Goal: Task Accomplishment & Management: Use online tool/utility

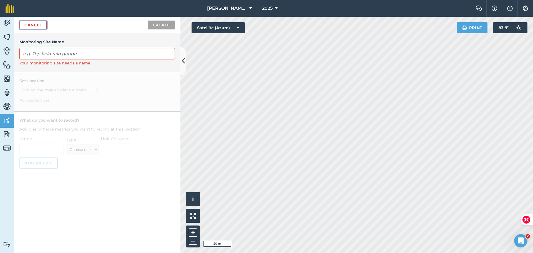
click at [44, 25] on link "Cancel" at bounding box center [33, 25] width 28 height 9
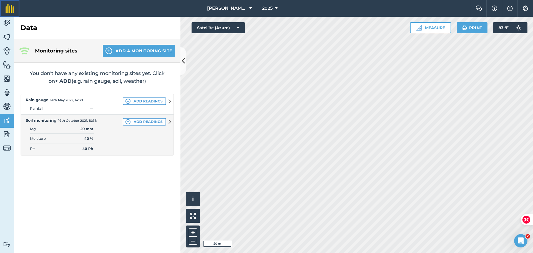
click at [10, 8] on img at bounding box center [10, 8] width 8 height 9
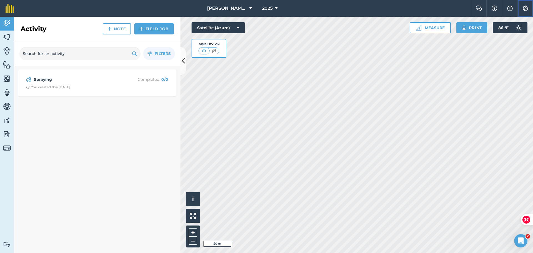
click at [522, 8] on button "Settings" at bounding box center [526, 8] width 16 height 17
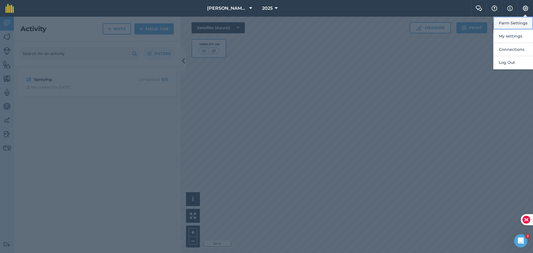
click at [510, 21] on button "Farm Settings" at bounding box center [514, 23] width 40 height 13
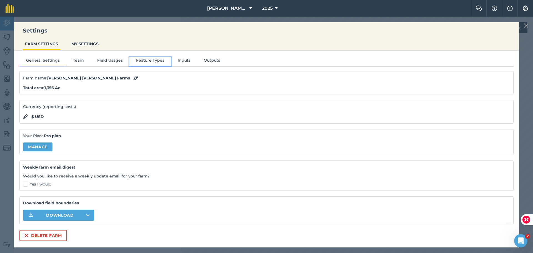
click at [162, 58] on button "Feature Types" at bounding box center [150, 61] width 42 height 8
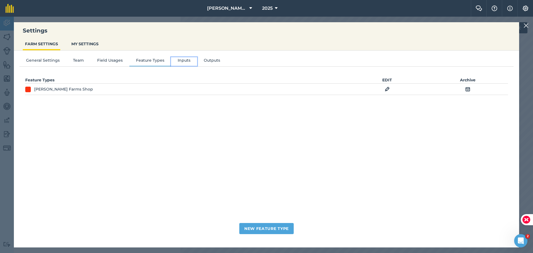
click at [188, 59] on button "Inputs" at bounding box center [184, 61] width 26 height 8
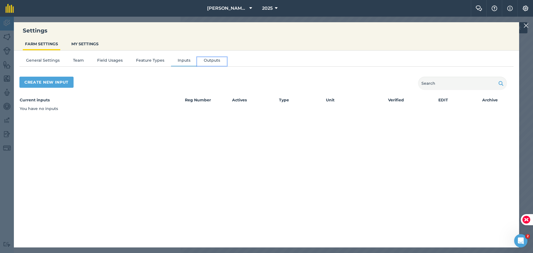
click at [223, 60] on button "Outputs" at bounding box center [212, 61] width 30 height 8
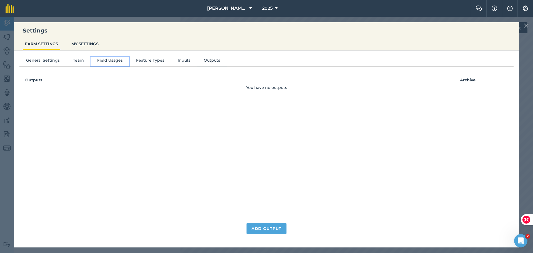
click at [116, 59] on button "Field Usages" at bounding box center [110, 61] width 39 height 8
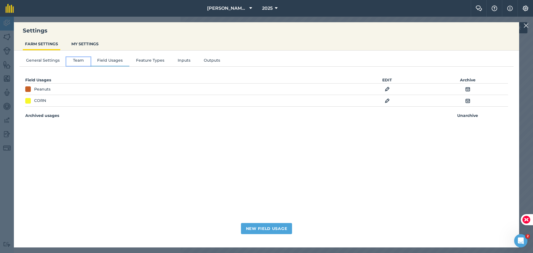
click at [85, 59] on button "Team" at bounding box center [78, 61] width 24 height 8
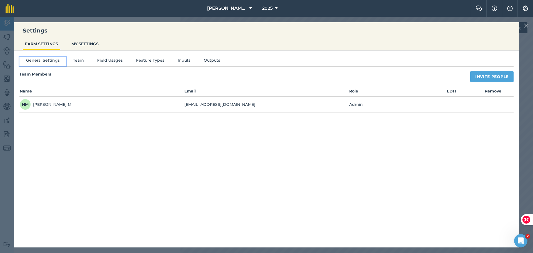
click at [53, 60] on button "General Settings" at bounding box center [42, 61] width 47 height 8
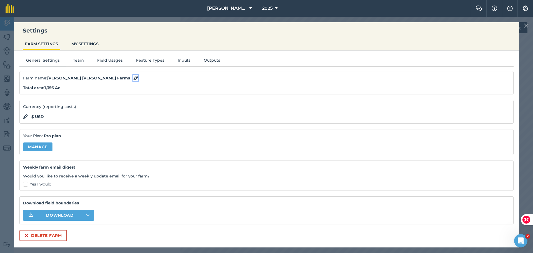
click at [133, 78] on img at bounding box center [135, 78] width 5 height 7
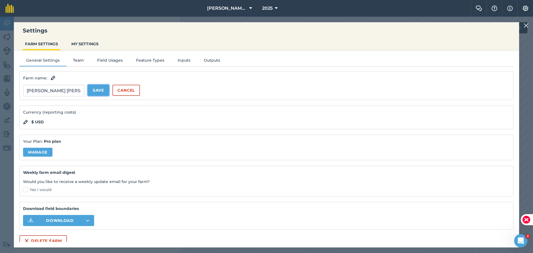
click at [99, 90] on button "Save" at bounding box center [98, 90] width 21 height 11
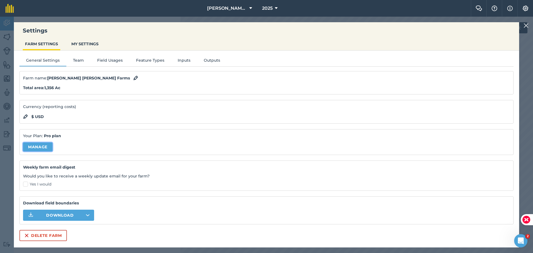
click at [41, 149] on link "Manage" at bounding box center [37, 147] width 29 height 9
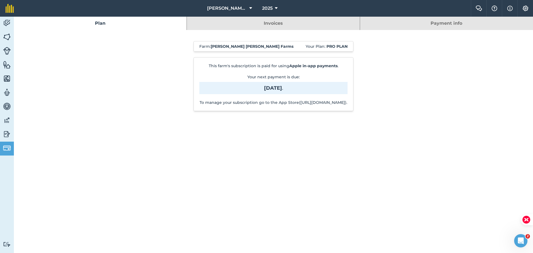
click at [264, 86] on strong "[DATE]" at bounding box center [273, 88] width 18 height 6
click at [293, 24] on link "Invoices" at bounding box center [273, 23] width 173 height 13
click at [9, 65] on img at bounding box center [7, 65] width 8 height 8
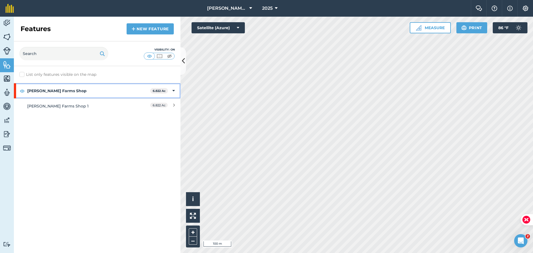
click at [82, 91] on strong "[PERSON_NAME] Farms Shop" at bounding box center [88, 90] width 123 height 15
click at [82, 91] on strong "[PERSON_NAME] Farms Shop" at bounding box center [89, 90] width 124 height 15
click at [166, 103] on span "6.822 Ac" at bounding box center [159, 105] width 18 height 5
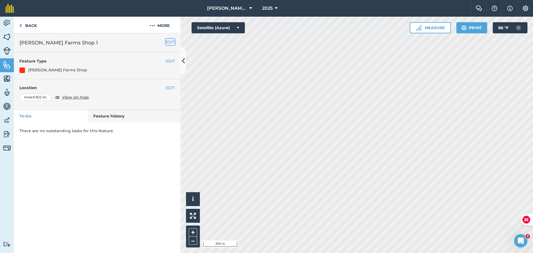
click at [168, 42] on button "EDIT" at bounding box center [170, 42] width 9 height 6
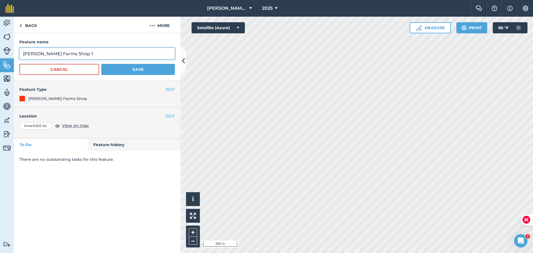
click at [83, 52] on input "[PERSON_NAME] Farms Shop 1" at bounding box center [97, 54] width 156 height 12
drag, startPoint x: 80, startPoint y: 54, endPoint x: 56, endPoint y: 50, distance: 24.0
click at [56, 50] on input "[PERSON_NAME] Farms Shop" at bounding box center [97, 54] width 156 height 12
type input "[PERSON_NAME][GEOGRAPHIC_DATA] Headquarters"
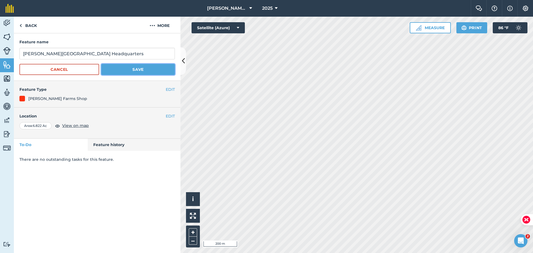
click at [126, 67] on button "Save" at bounding box center [138, 69] width 74 height 11
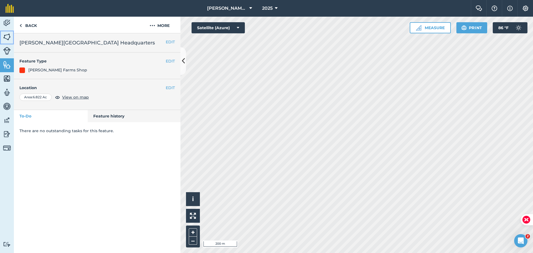
click at [8, 34] on img at bounding box center [7, 37] width 8 height 8
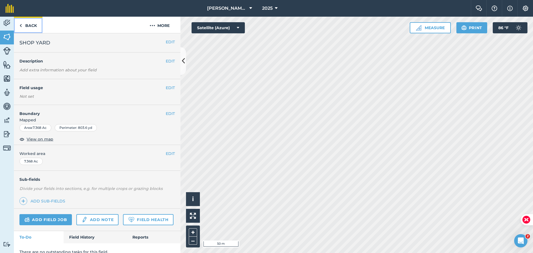
click at [24, 23] on link "Back" at bounding box center [28, 25] width 29 height 16
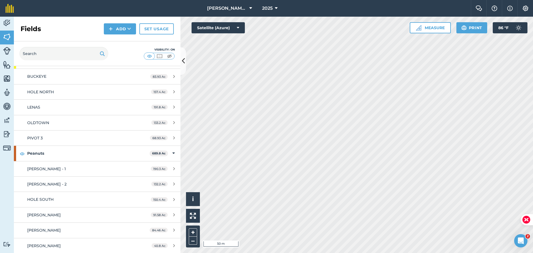
scroll to position [85, 0]
click at [104, 167] on div "[PERSON_NAME] - 1" at bounding box center [79, 169] width 104 height 6
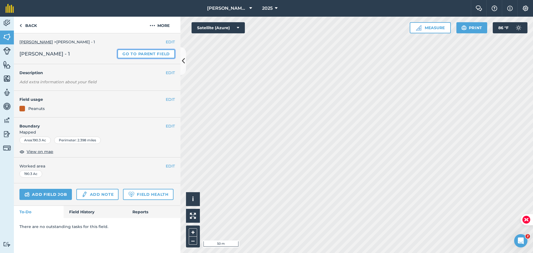
click at [146, 53] on link "Go to parent field" at bounding box center [147, 53] width 58 height 9
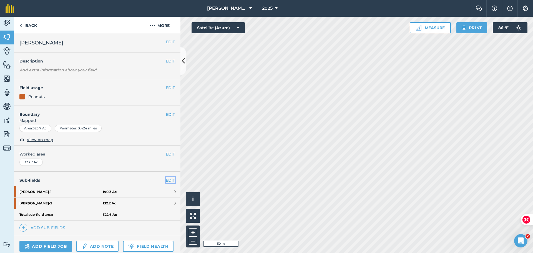
click at [167, 179] on link "EDIT" at bounding box center [170, 180] width 9 height 6
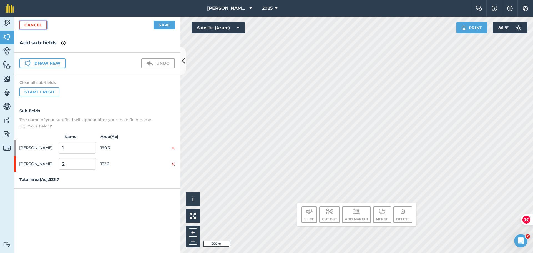
click at [34, 24] on link "Cancel" at bounding box center [33, 25] width 28 height 9
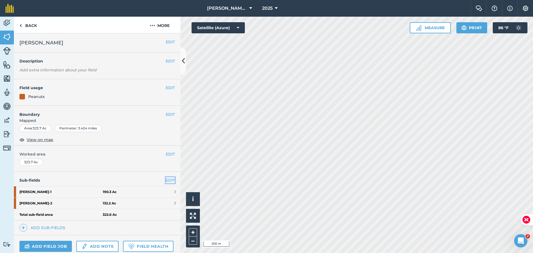
click at [168, 180] on link "EDIT" at bounding box center [170, 180] width 9 height 6
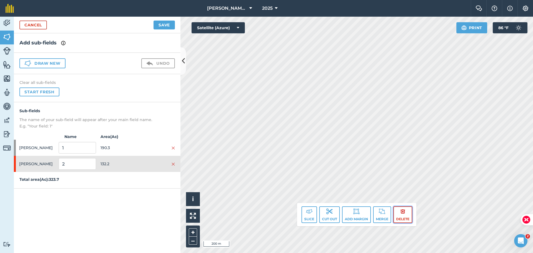
click at [403, 214] on img at bounding box center [403, 211] width 5 height 7
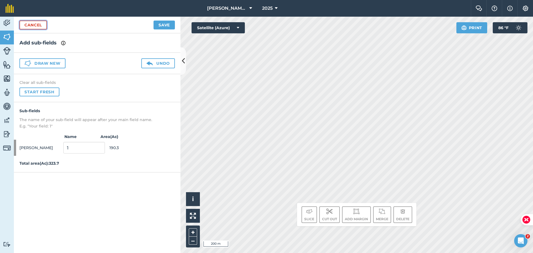
click at [36, 23] on link "Cancel" at bounding box center [33, 25] width 28 height 9
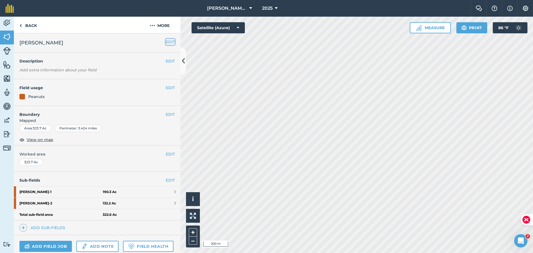
click at [166, 42] on button "EDIT" at bounding box center [170, 42] width 9 height 6
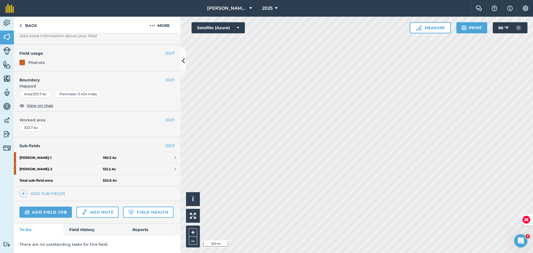
scroll to position [78, 0]
click at [172, 152] on link "[PERSON_NAME] - 1 190.3 Ac" at bounding box center [97, 157] width 167 height 11
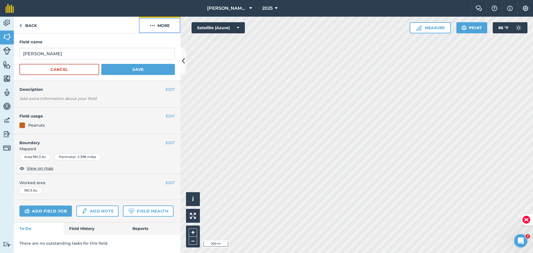
click at [166, 26] on button "More" at bounding box center [160, 25] width 42 height 16
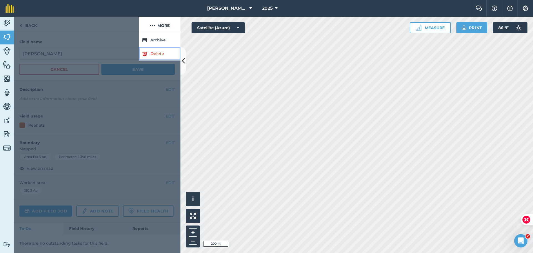
click at [164, 53] on link "Delete" at bounding box center [160, 54] width 42 height 14
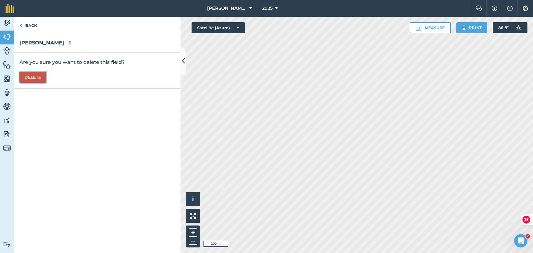
click at [44, 76] on button "Delete" at bounding box center [32, 77] width 27 height 11
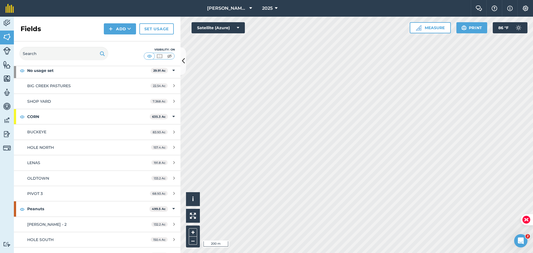
scroll to position [70, 0]
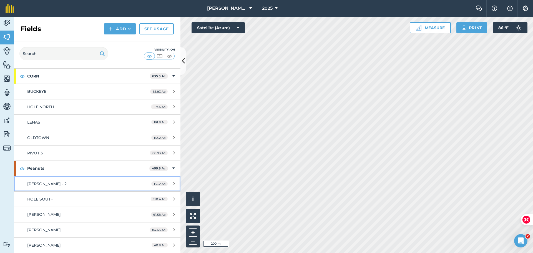
click at [154, 185] on span "132.2 Ac" at bounding box center [159, 183] width 16 height 5
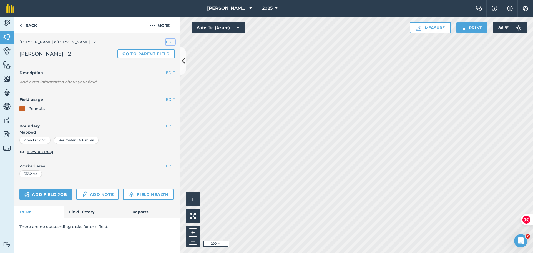
click at [171, 41] on button "EDIT" at bounding box center [170, 42] width 9 height 6
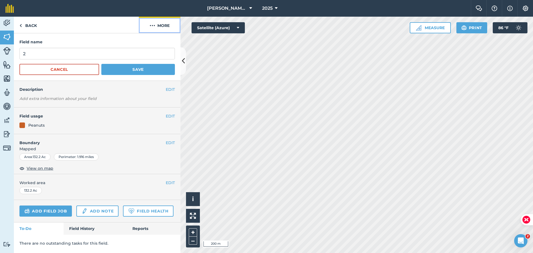
click at [174, 23] on button "More" at bounding box center [160, 25] width 42 height 16
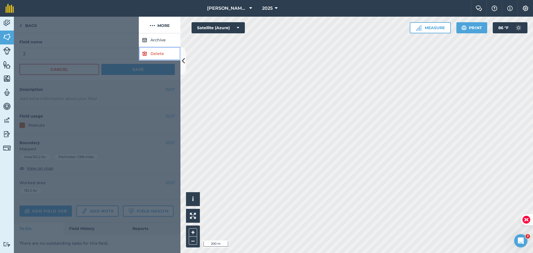
click at [158, 53] on link "Delete" at bounding box center [160, 54] width 42 height 14
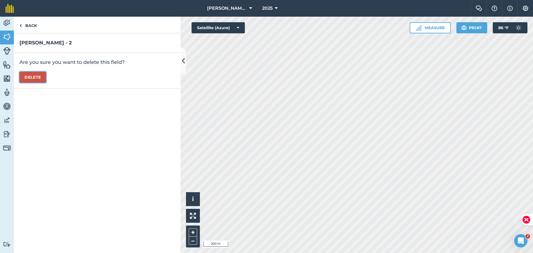
click at [36, 78] on button "Delete" at bounding box center [32, 77] width 27 height 11
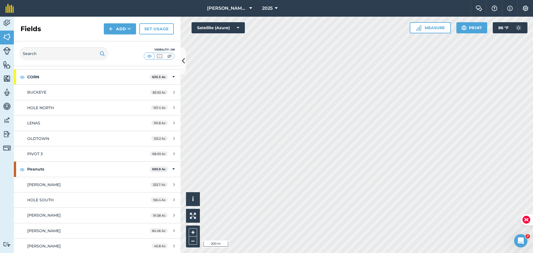
scroll to position [70, 0]
click at [62, 225] on link "[PERSON_NAME] 84.46 Ac" at bounding box center [97, 230] width 167 height 15
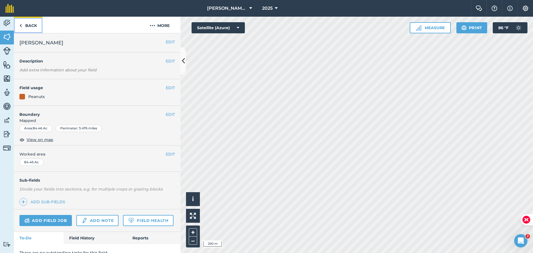
click at [30, 25] on link "Back" at bounding box center [28, 25] width 29 height 16
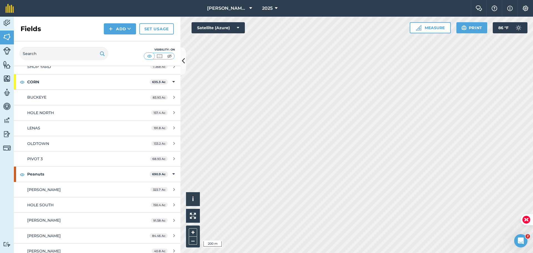
scroll to position [70, 0]
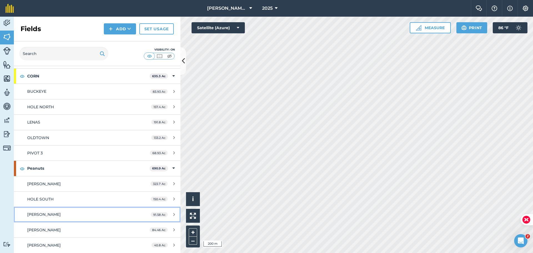
click at [92, 214] on div "[PERSON_NAME]" at bounding box center [79, 214] width 104 height 6
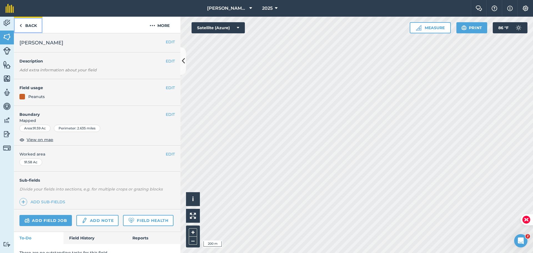
click at [31, 23] on link "Back" at bounding box center [28, 25] width 29 height 16
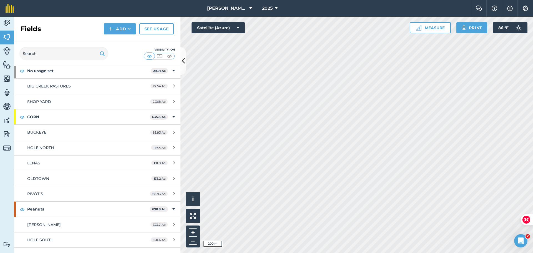
scroll to position [70, 0]
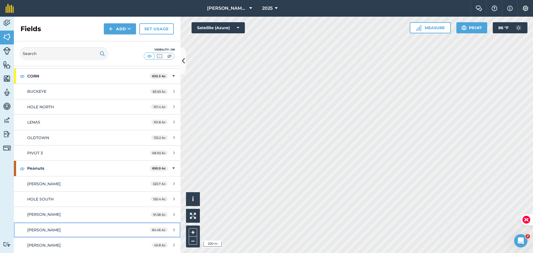
click at [63, 229] on div "[PERSON_NAME]" at bounding box center [79, 230] width 104 height 6
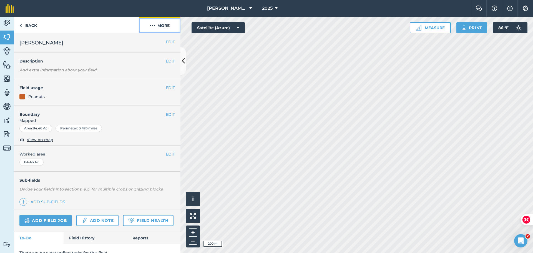
click at [171, 26] on button "More" at bounding box center [160, 25] width 42 height 16
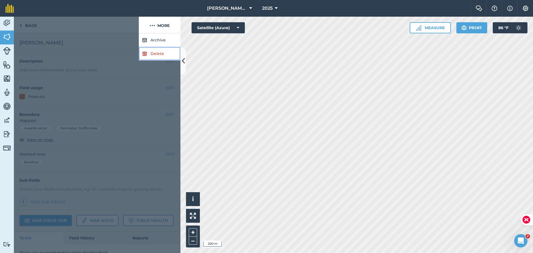
click at [154, 54] on link "Delete" at bounding box center [160, 54] width 42 height 14
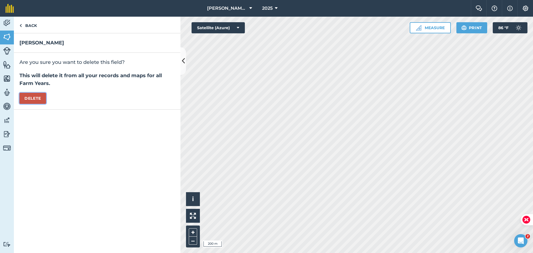
click at [36, 96] on button "Delete" at bounding box center [32, 98] width 27 height 11
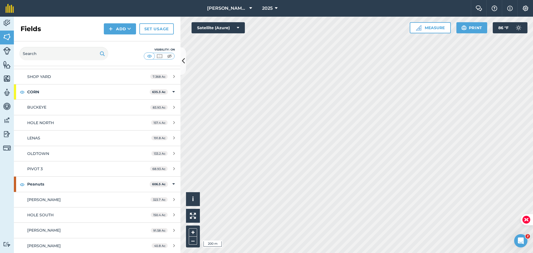
scroll to position [54, 0]
click at [87, 243] on div "[PERSON_NAME]" at bounding box center [79, 246] width 104 height 6
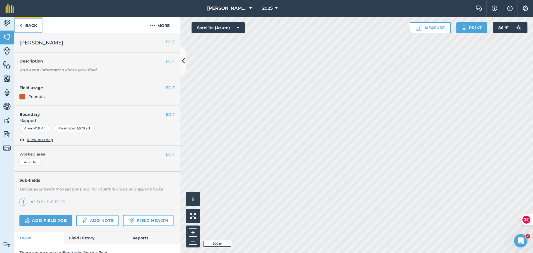
click at [28, 26] on link "Back" at bounding box center [28, 25] width 29 height 16
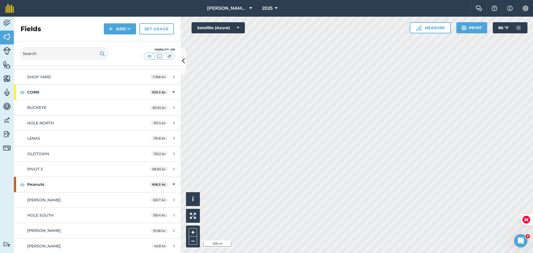
scroll to position [54, 0]
click at [59, 199] on div "[PERSON_NAME]" at bounding box center [79, 199] width 104 height 6
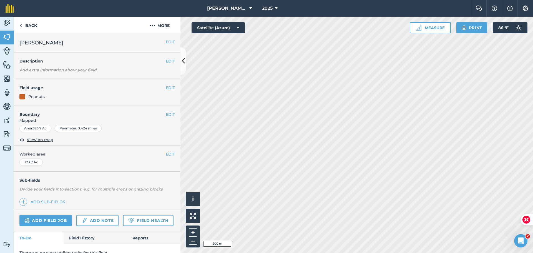
click at [30, 129] on div "Area : 323.7 Ac" at bounding box center [35, 128] width 32 height 7
click at [168, 113] on button "EDIT" at bounding box center [170, 114] width 9 height 6
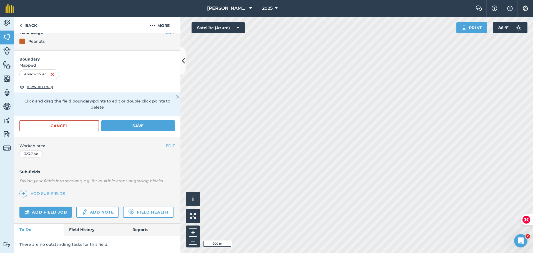
scroll to position [71, 0]
click at [123, 214] on link "Field Health" at bounding box center [148, 212] width 50 height 11
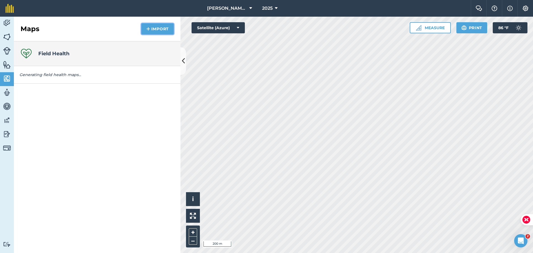
click at [166, 30] on button "Import" at bounding box center [157, 28] width 33 height 11
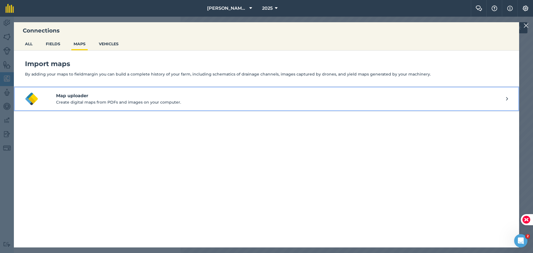
click at [82, 101] on p "Create digital maps from PDFs and images on your computer." at bounding box center [281, 102] width 450 height 6
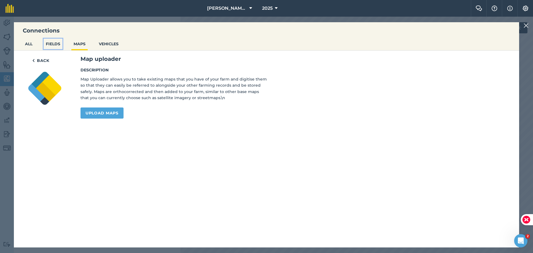
click at [58, 44] on button "FIELDS" at bounding box center [53, 44] width 19 height 11
click at [50, 41] on button "FIELDS" at bounding box center [53, 44] width 19 height 11
click at [31, 43] on button "ALL" at bounding box center [29, 44] width 12 height 11
click at [80, 43] on button "MAPS" at bounding box center [79, 44] width 16 height 11
click at [104, 113] on link "Upload maps" at bounding box center [102, 113] width 43 height 11
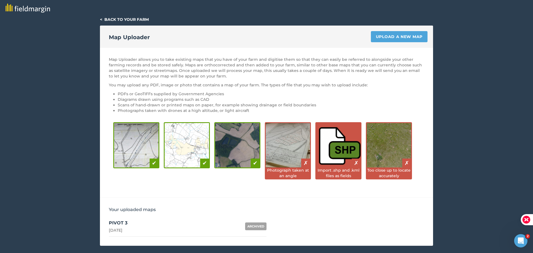
click at [162, 100] on li "Diagrams drawn using programs such as CAD" at bounding box center [271, 100] width 307 height 6
click at [385, 35] on link "Upload a new map" at bounding box center [399, 36] width 57 height 11
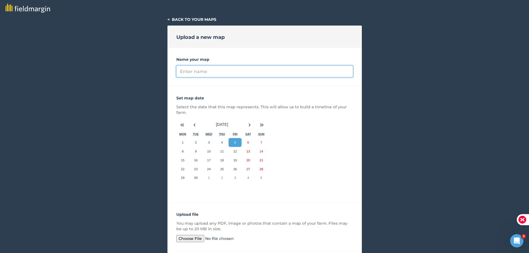
click at [225, 67] on input "Name your map" at bounding box center [264, 72] width 177 height 12
type input "PIVOT 3"
click at [194, 124] on button "‹" at bounding box center [195, 125] width 12 height 12
click at [221, 177] on abbr "28" at bounding box center [222, 178] width 4 height 4
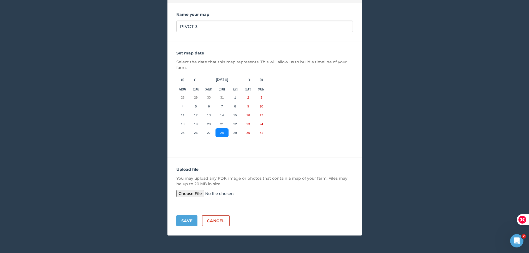
scroll to position [45, 0]
click at [199, 193] on input "file" at bounding box center [218, 193] width 85 height 7
click at [198, 194] on input "file" at bounding box center [218, 193] width 85 height 7
click at [191, 219] on button "Save" at bounding box center [186, 220] width 21 height 11
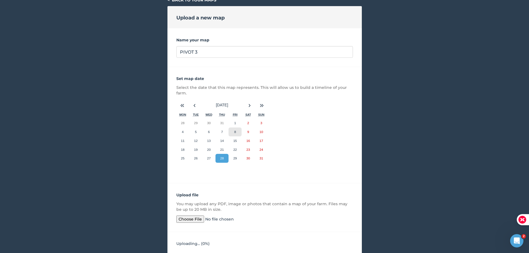
scroll to position [40, 0]
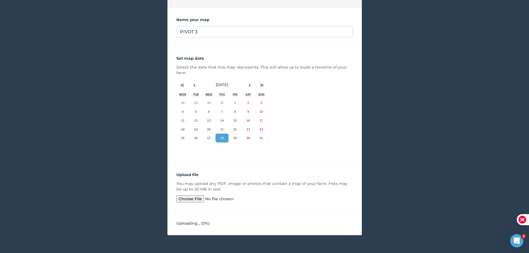
click at [191, 197] on input "file" at bounding box center [218, 198] width 85 height 7
type input "C:\fakepath\dom_screennail (1).png"
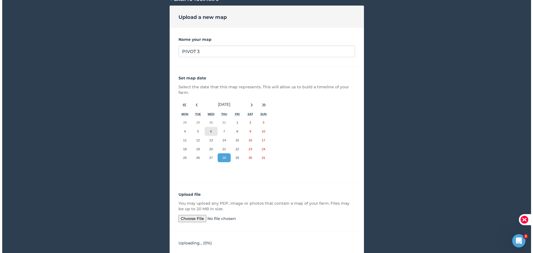
scroll to position [0, 0]
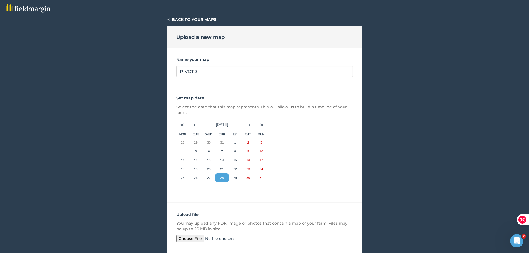
click at [190, 18] on link "< Back to your maps" at bounding box center [192, 19] width 49 height 5
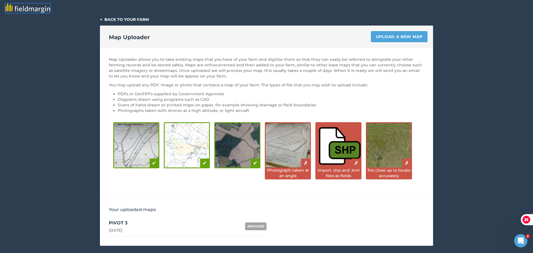
click at [32, 9] on img at bounding box center [28, 8] width 44 height 9
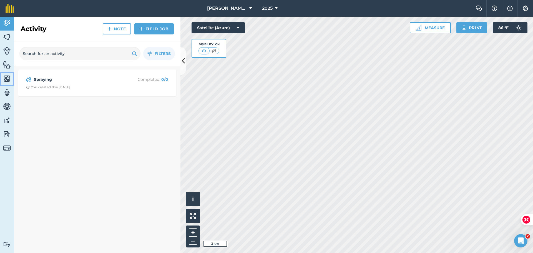
click at [8, 77] on img at bounding box center [7, 78] width 8 height 8
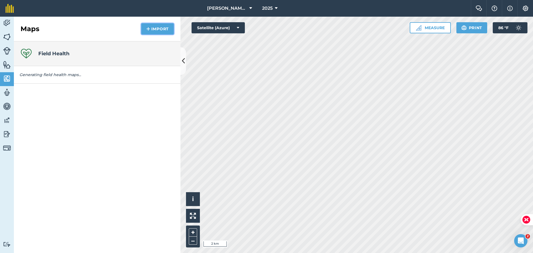
click at [162, 28] on button "Import" at bounding box center [157, 28] width 33 height 11
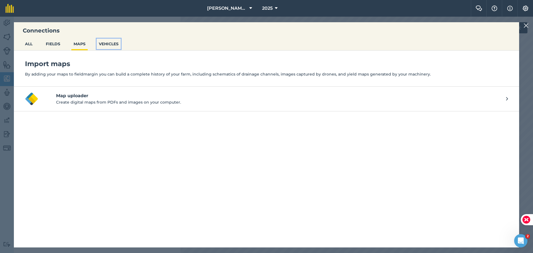
click at [113, 44] on button "VEHICLES" at bounding box center [109, 44] width 24 height 11
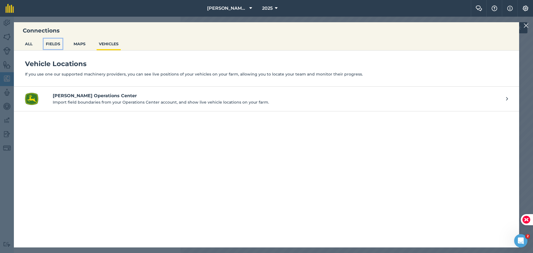
click at [49, 44] on button "FIELDS" at bounding box center [53, 44] width 19 height 11
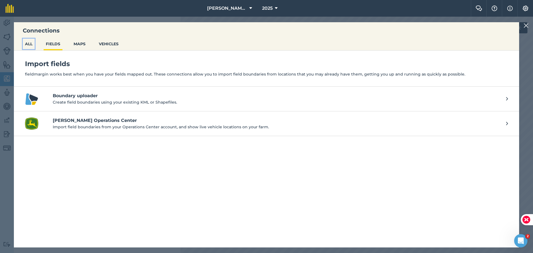
click at [30, 42] on button "ALL" at bounding box center [29, 44] width 12 height 11
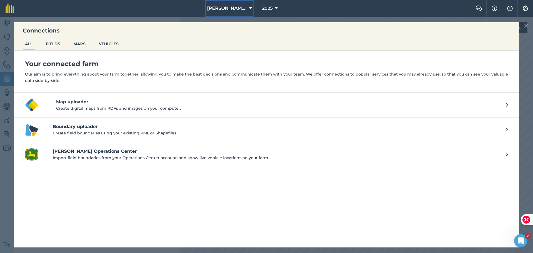
click at [237, 7] on span "[PERSON_NAME] [PERSON_NAME] Farms" at bounding box center [227, 8] width 40 height 7
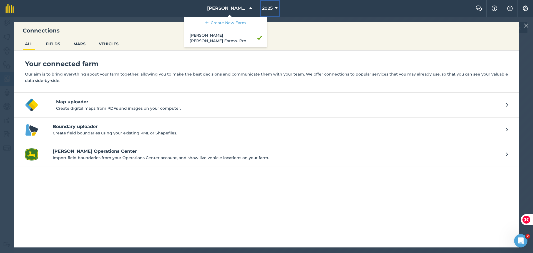
click at [264, 8] on span "2025" at bounding box center [267, 8] width 11 height 7
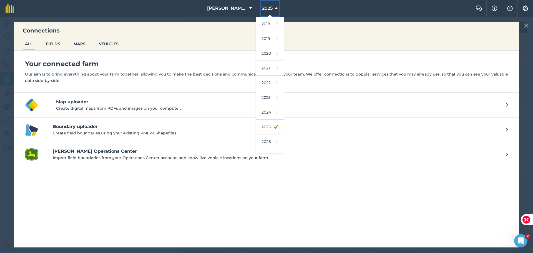
click at [264, 8] on span "2025" at bounding box center [267, 8] width 11 height 7
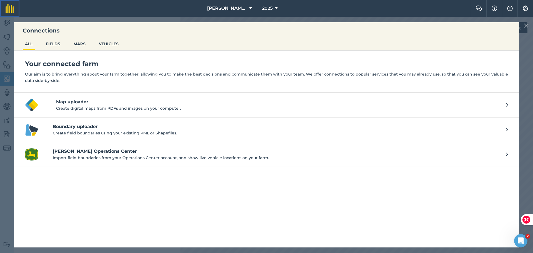
click at [4, 9] on link at bounding box center [9, 8] width 19 height 17
click at [527, 25] on img at bounding box center [526, 25] width 5 height 7
